Goal: Task Accomplishment & Management: Complete application form

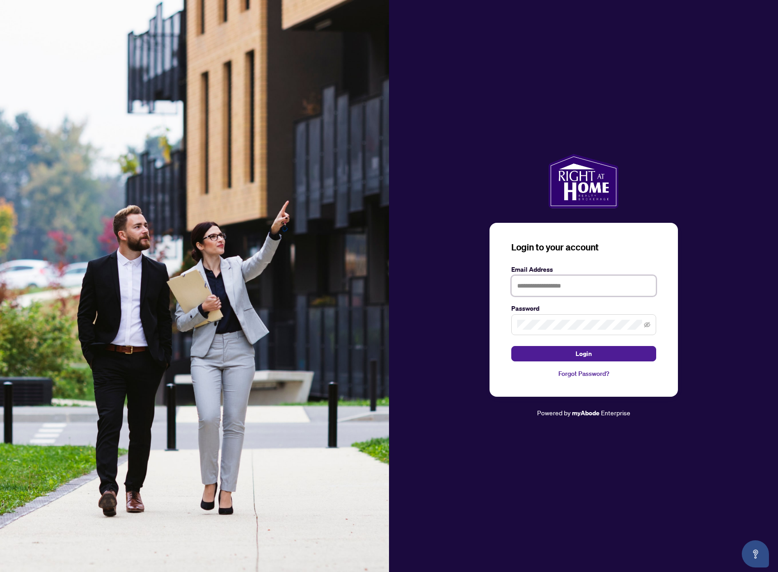
type input "**********"
click at [597, 356] on button "Login" at bounding box center [583, 353] width 145 height 15
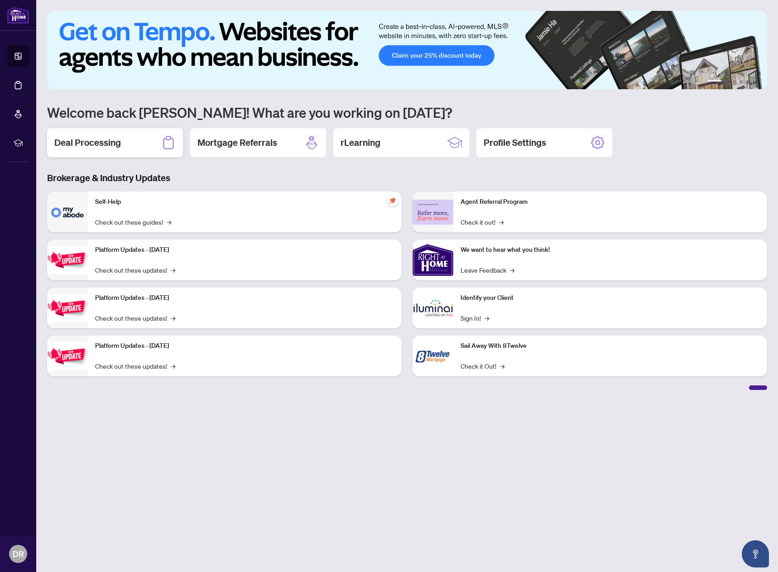
click at [87, 140] on h2 "Deal Processing" at bounding box center [87, 142] width 67 height 13
click at [87, 140] on main "1 2 3 4 5 6 Welcome back [PERSON_NAME]! What are you working on [DATE]? Deal Pr…" at bounding box center [407, 286] width 742 height 572
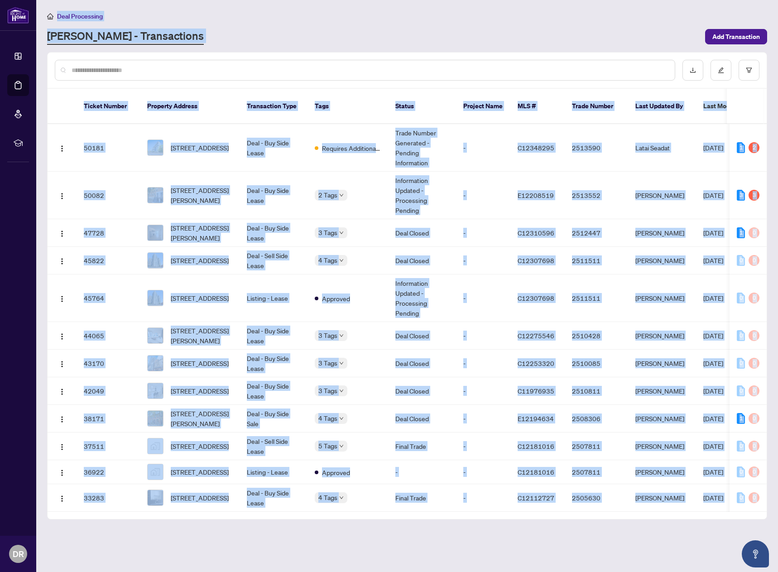
click at [326, 30] on div "[PERSON_NAME] - Transactions" at bounding box center [373, 37] width 653 height 16
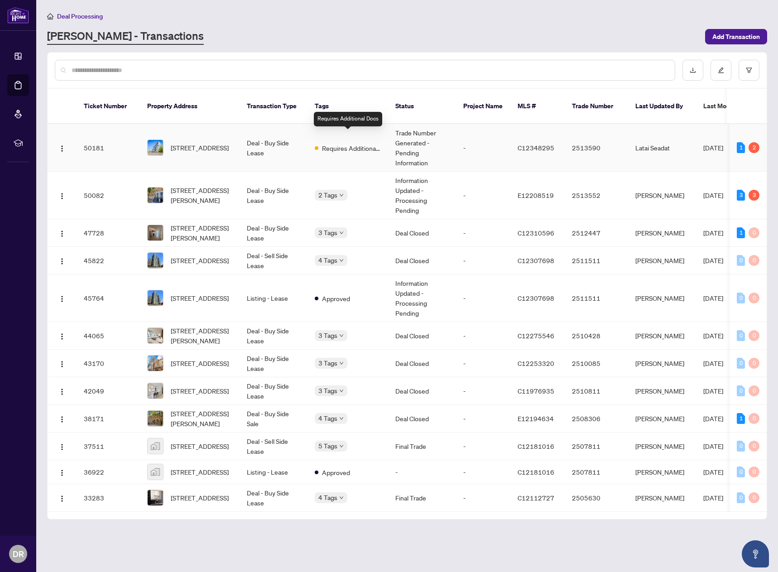
click at [367, 143] on span "Requires Additional Docs" at bounding box center [351, 148] width 59 height 10
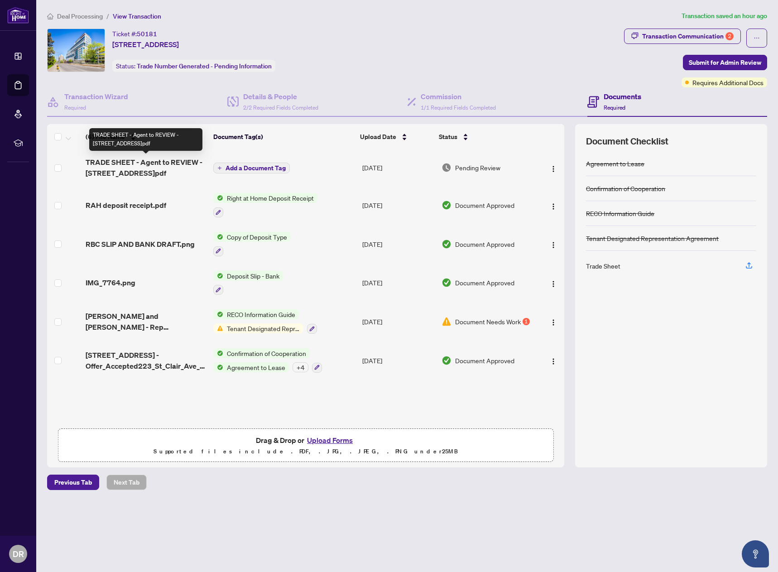
click at [135, 163] on span "TRADE SHEET - Agent to REVIEW - [STREET_ADDRESS]pdf" at bounding box center [146, 168] width 120 height 22
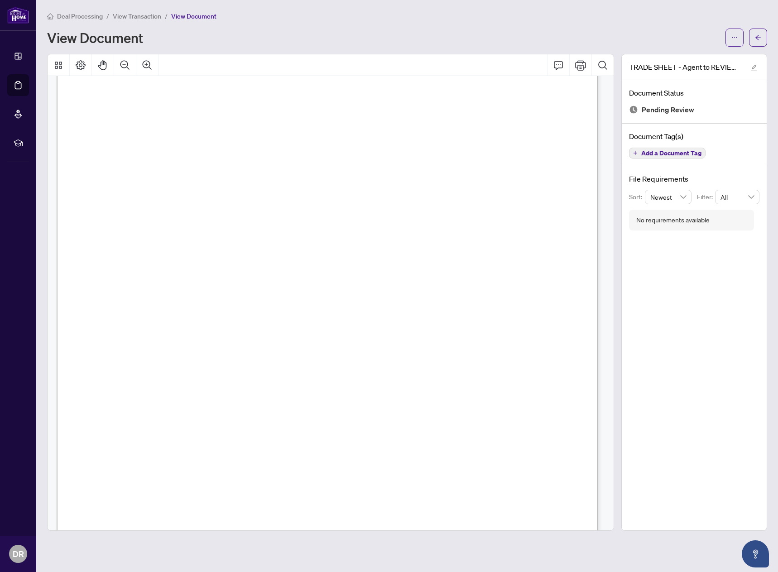
scroll to position [45, 0]
click at [578, 67] on icon "Print" at bounding box center [580, 65] width 11 height 11
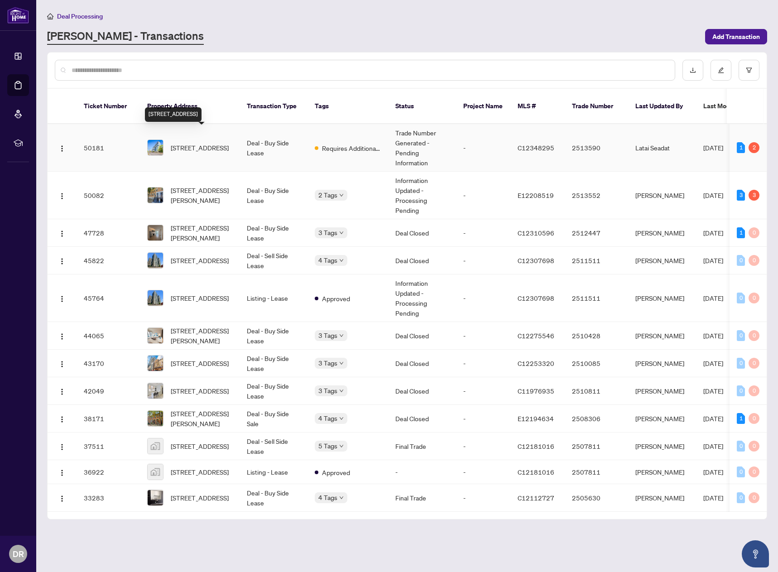
click at [199, 143] on span "[STREET_ADDRESS]" at bounding box center [200, 148] width 58 height 10
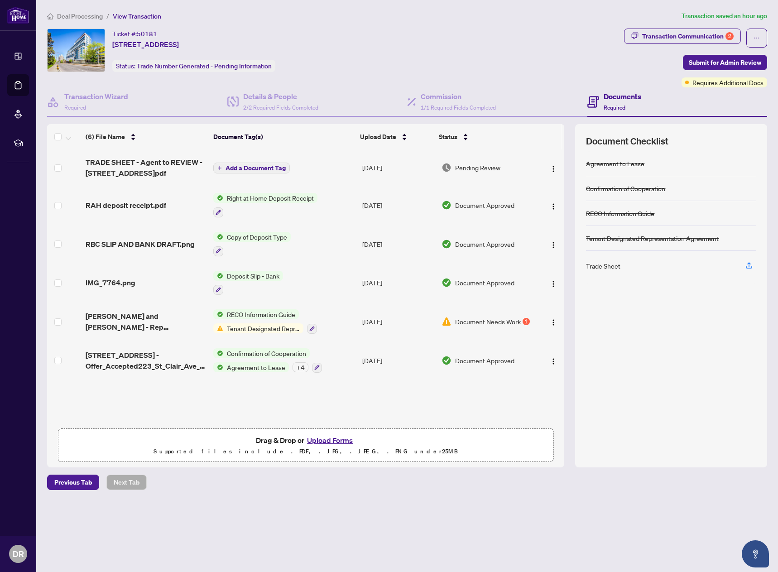
click at [325, 440] on button "Upload Forms" at bounding box center [329, 440] width 51 height 12
click at [749, 266] on icon "button" at bounding box center [749, 264] width 4 height 5
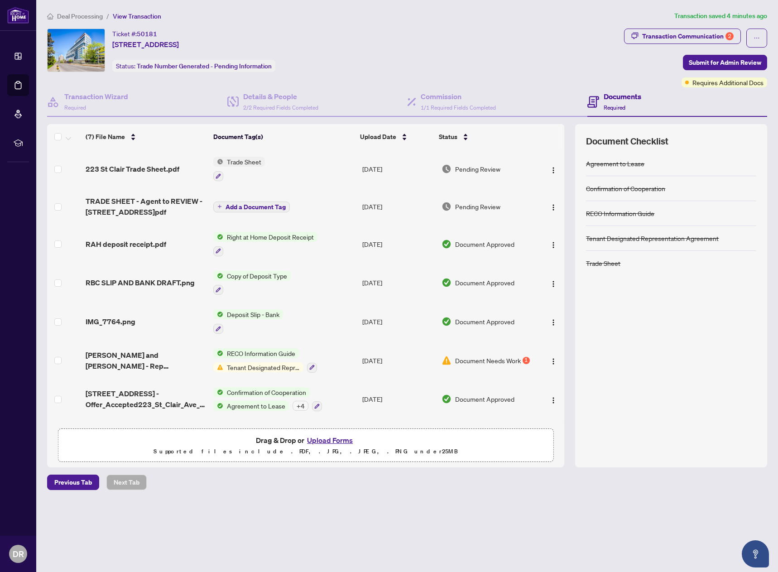
click at [334, 440] on button "Upload Forms" at bounding box center [329, 440] width 51 height 12
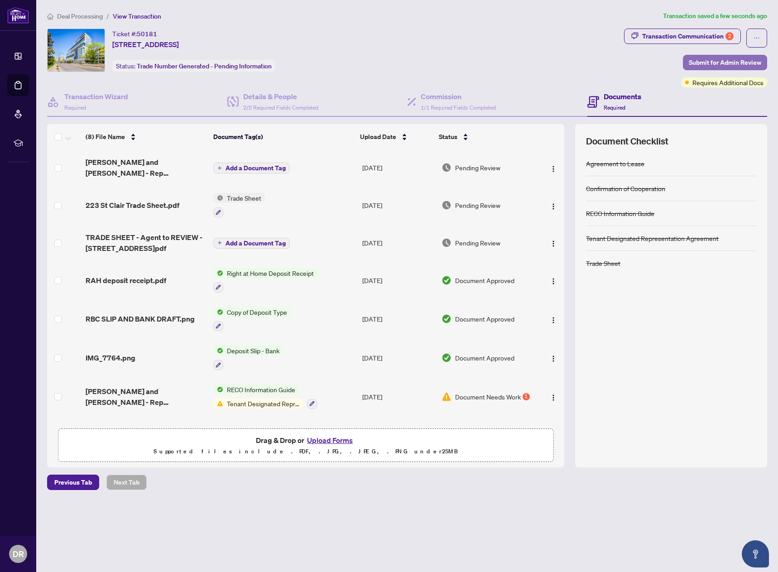
click at [740, 60] on span "Submit for Admin Review" at bounding box center [725, 62] width 72 height 14
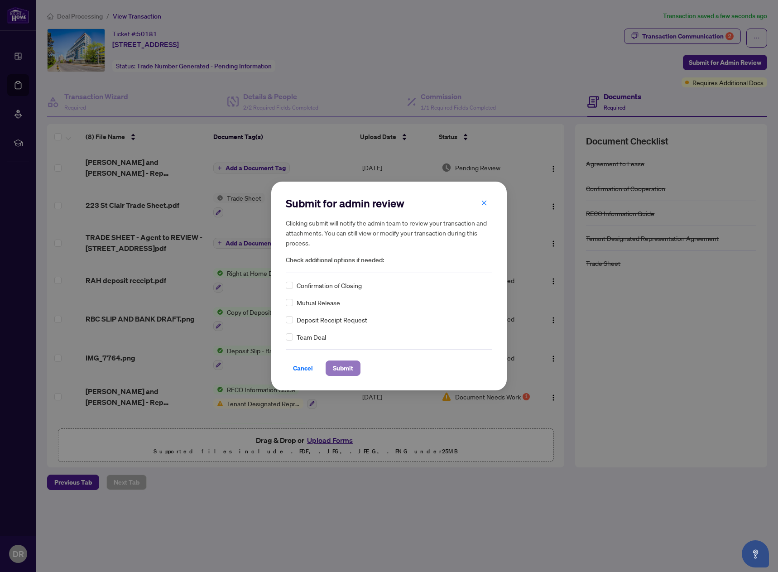
click at [341, 365] on span "Submit" at bounding box center [343, 368] width 20 height 14
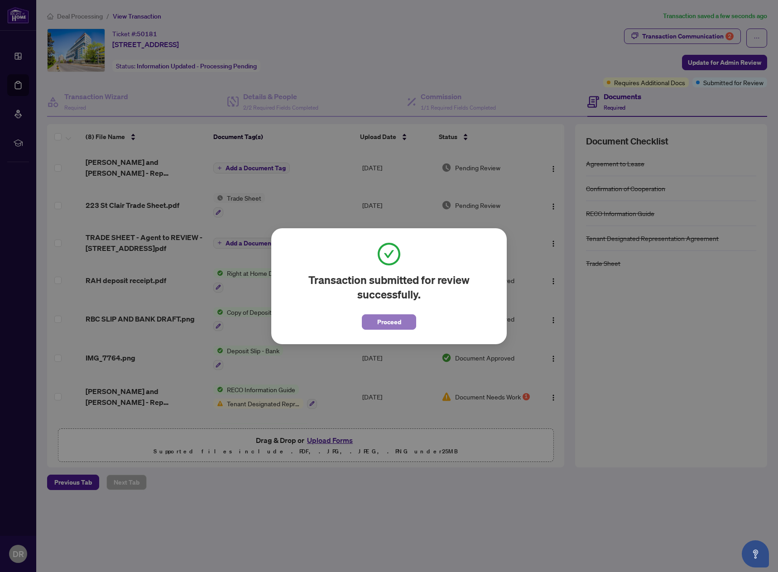
click at [386, 314] on button "Proceed" at bounding box center [389, 321] width 54 height 15
